Goal: Navigation & Orientation: Find specific page/section

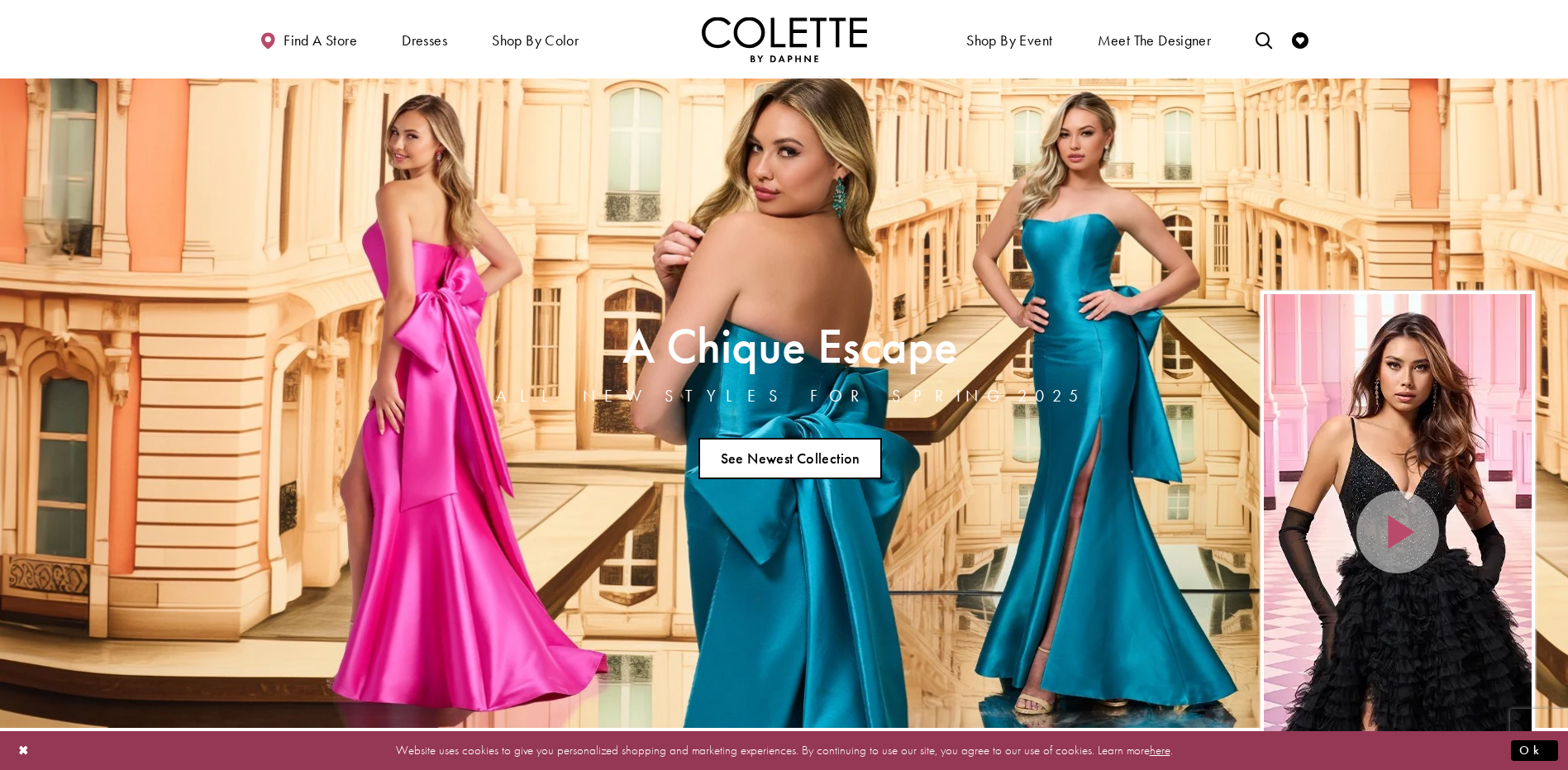
click at [840, 467] on link "See Newest Collection" at bounding box center [790, 458] width 183 height 41
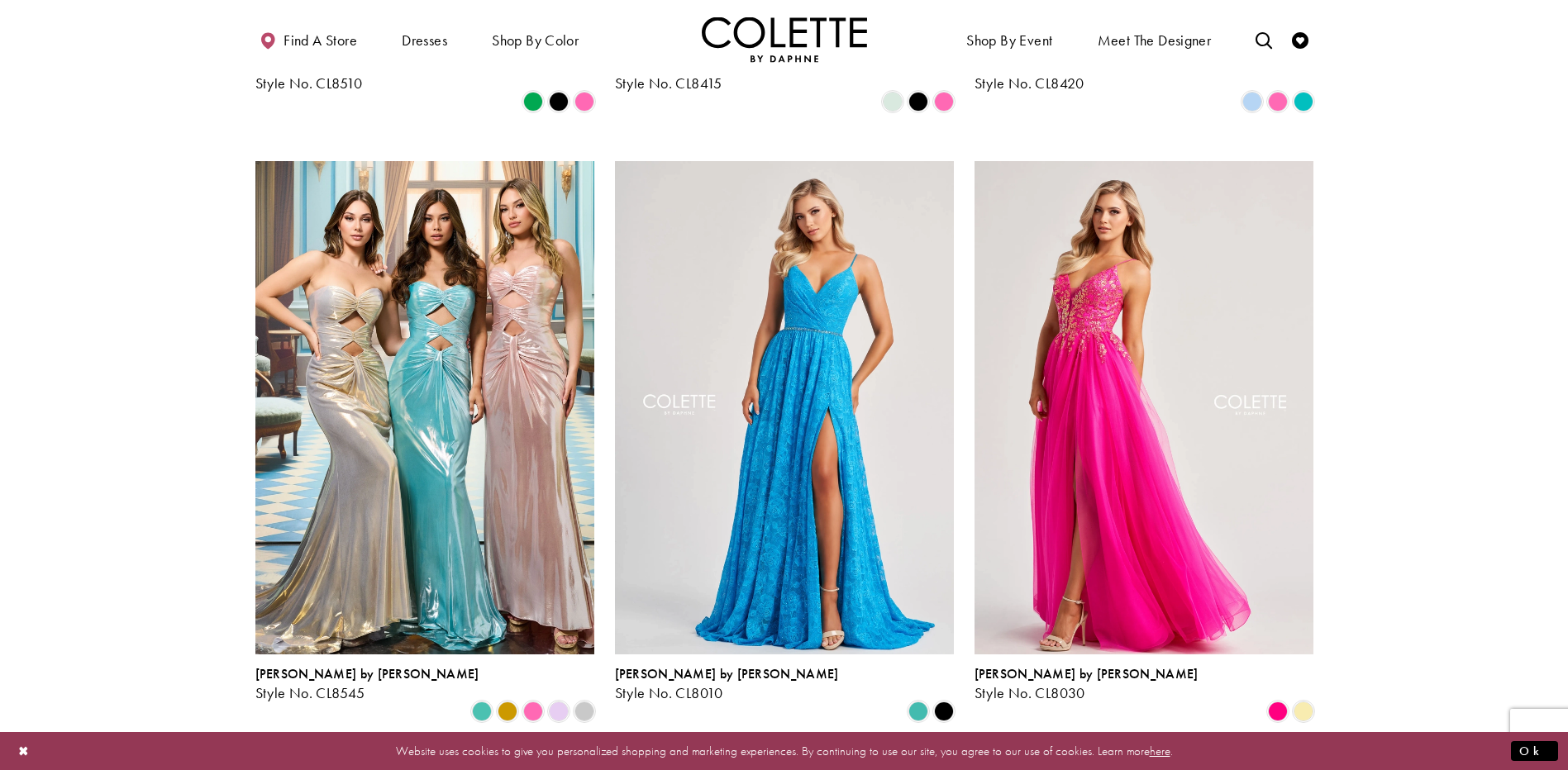
scroll to position [2066, 0]
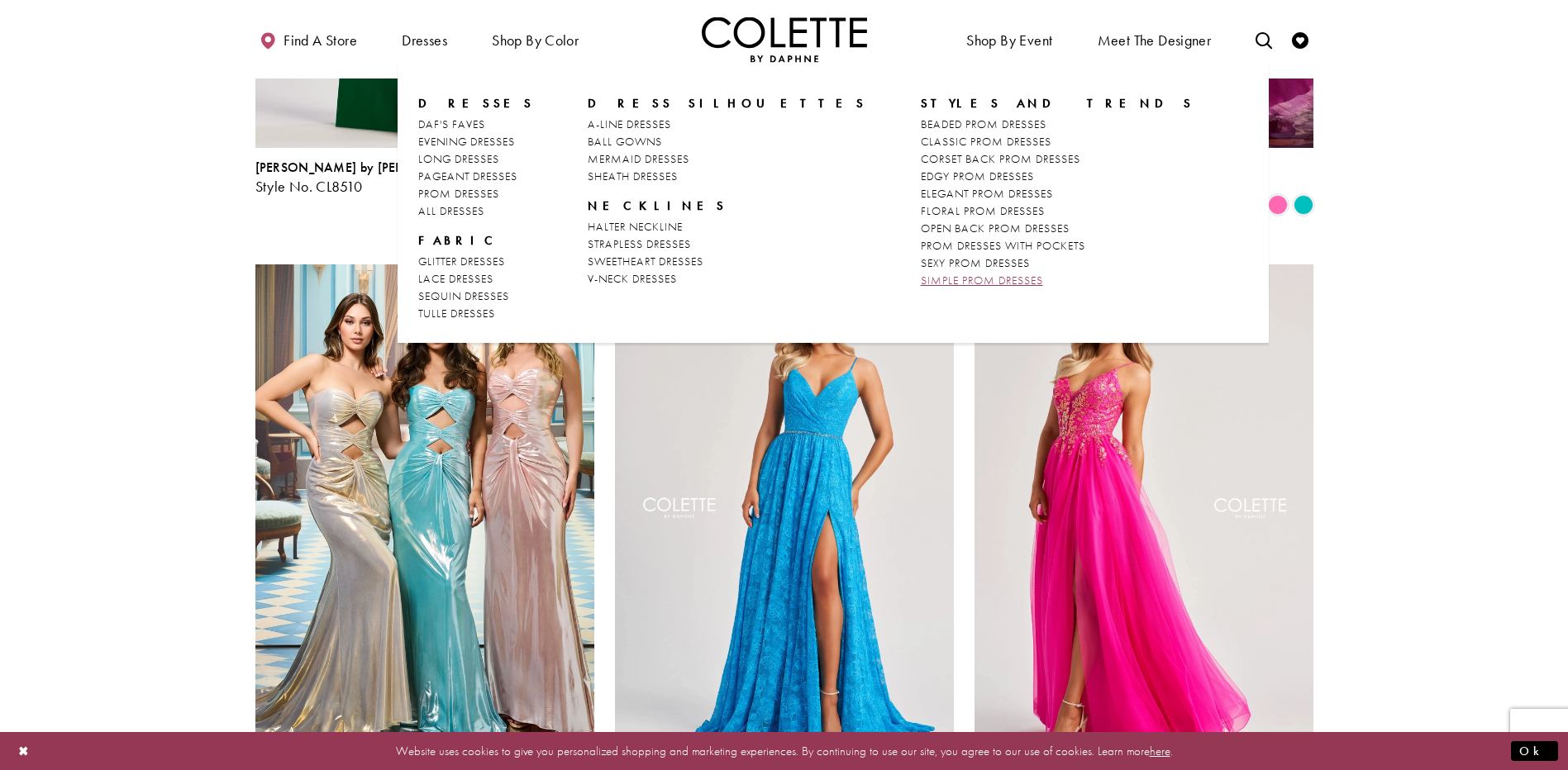
click at [921, 283] on span "SIMPLE PROM DRESSES" at bounding box center [981, 280] width 122 height 15
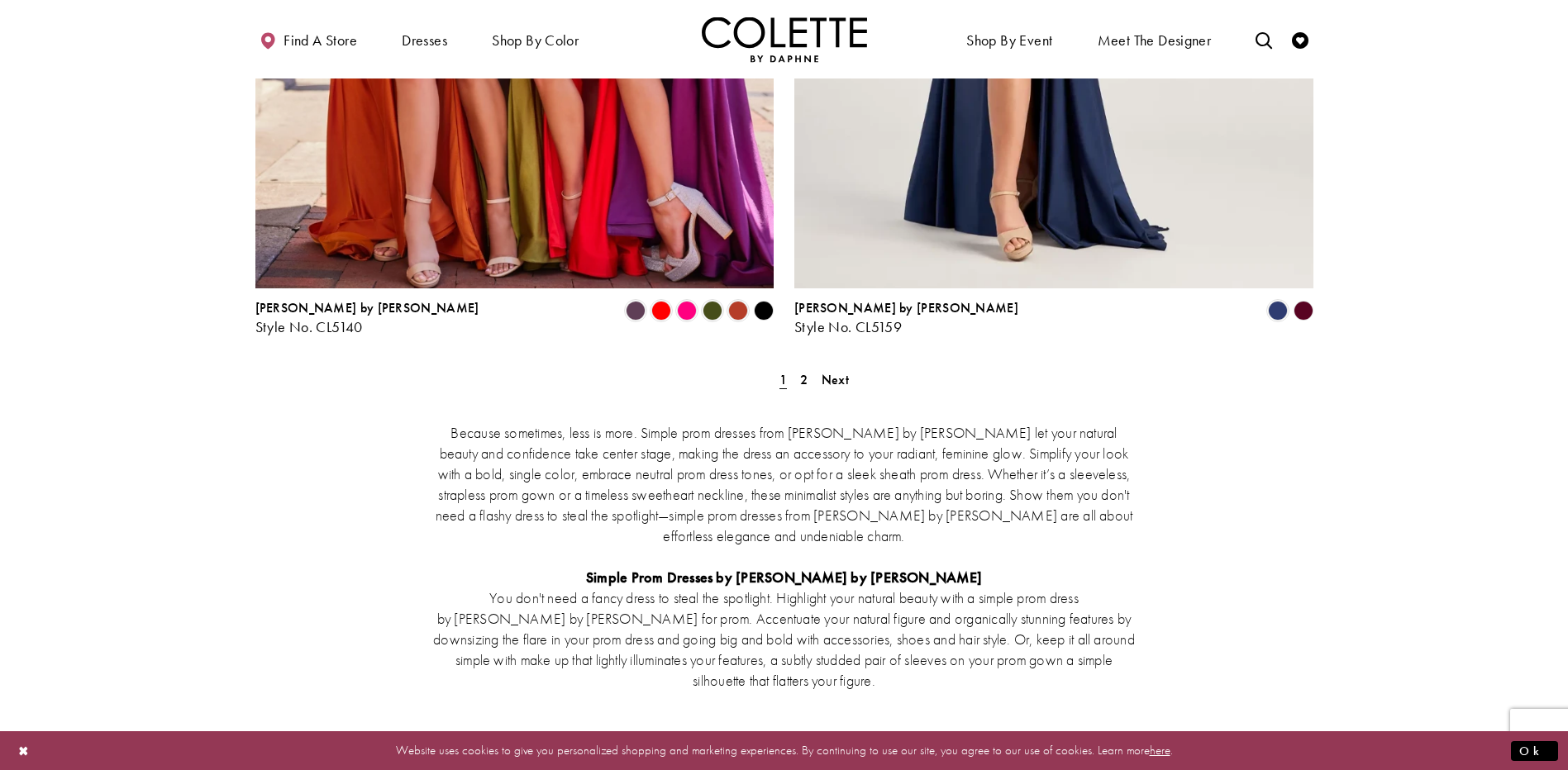
scroll to position [3222, 0]
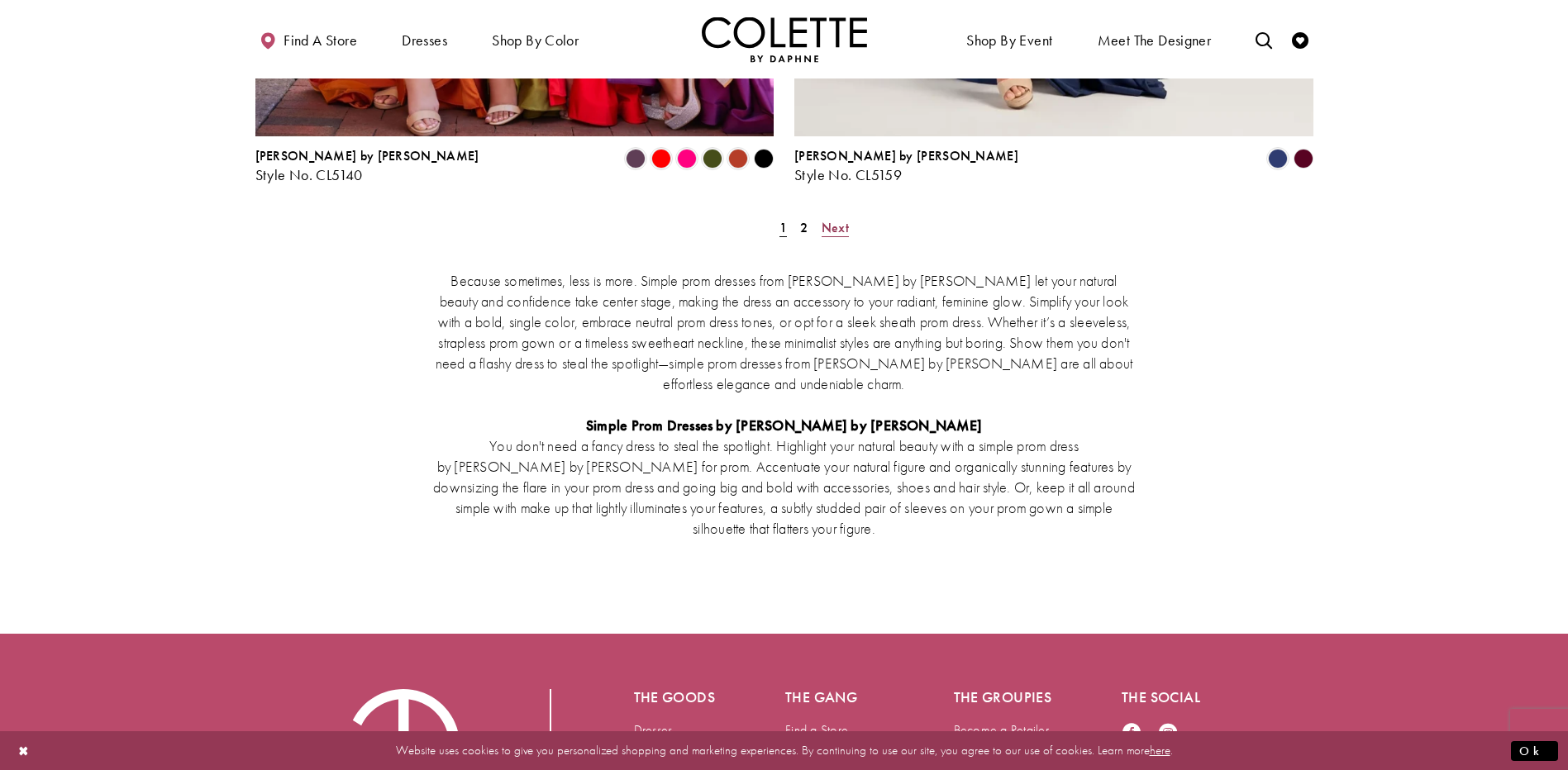
click at [837, 219] on span "Next" at bounding box center [834, 227] width 27 height 18
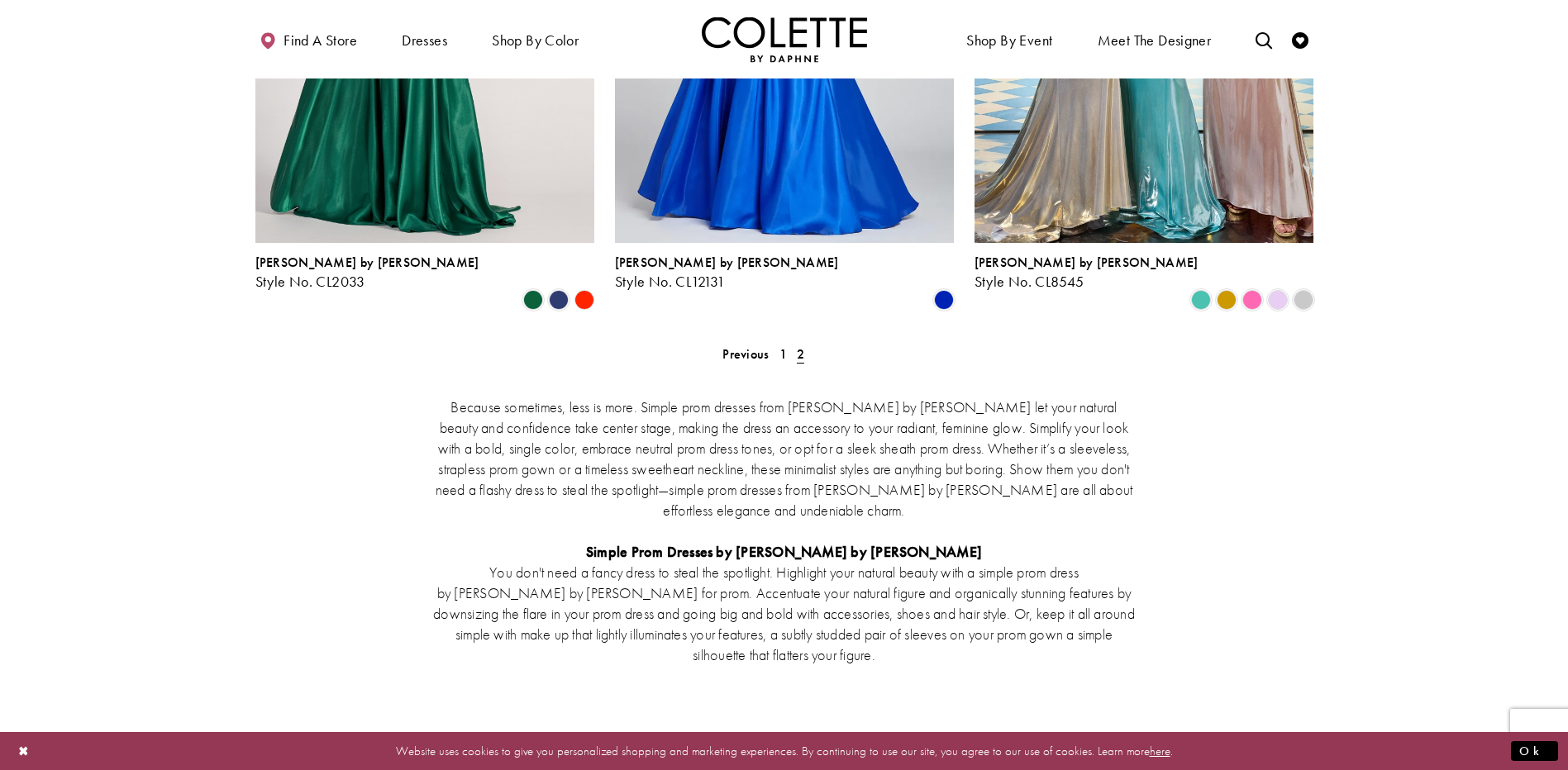
scroll to position [2479, 0]
